Goal: Communication & Community: Ask a question

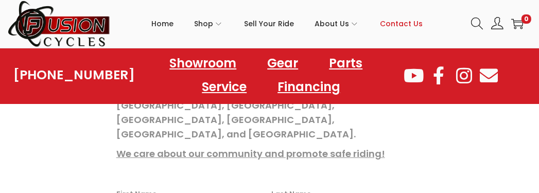
type input "Darwin"
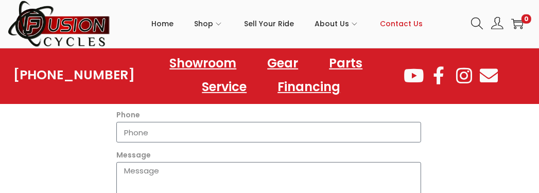
scroll to position [363, 0]
type input "[EMAIL_ADDRESS][DOMAIN_NAME]"
type input "Hi, we are a company making in-ear heart rate monitoring devices. We are develo…"
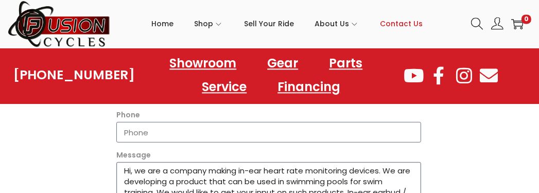
scroll to position [74, 0]
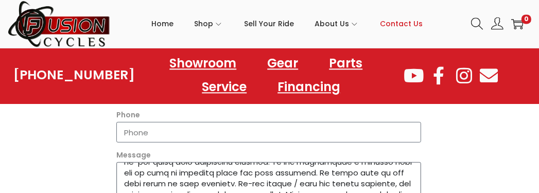
type textarea "Hi, we are a company making in-ear heart rate monitoring devices. We are develo…"
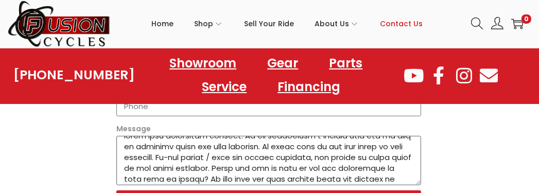
scroll to position [389, 0]
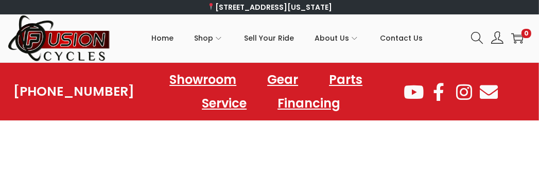
type input "Darwin"
